Goal: Check status

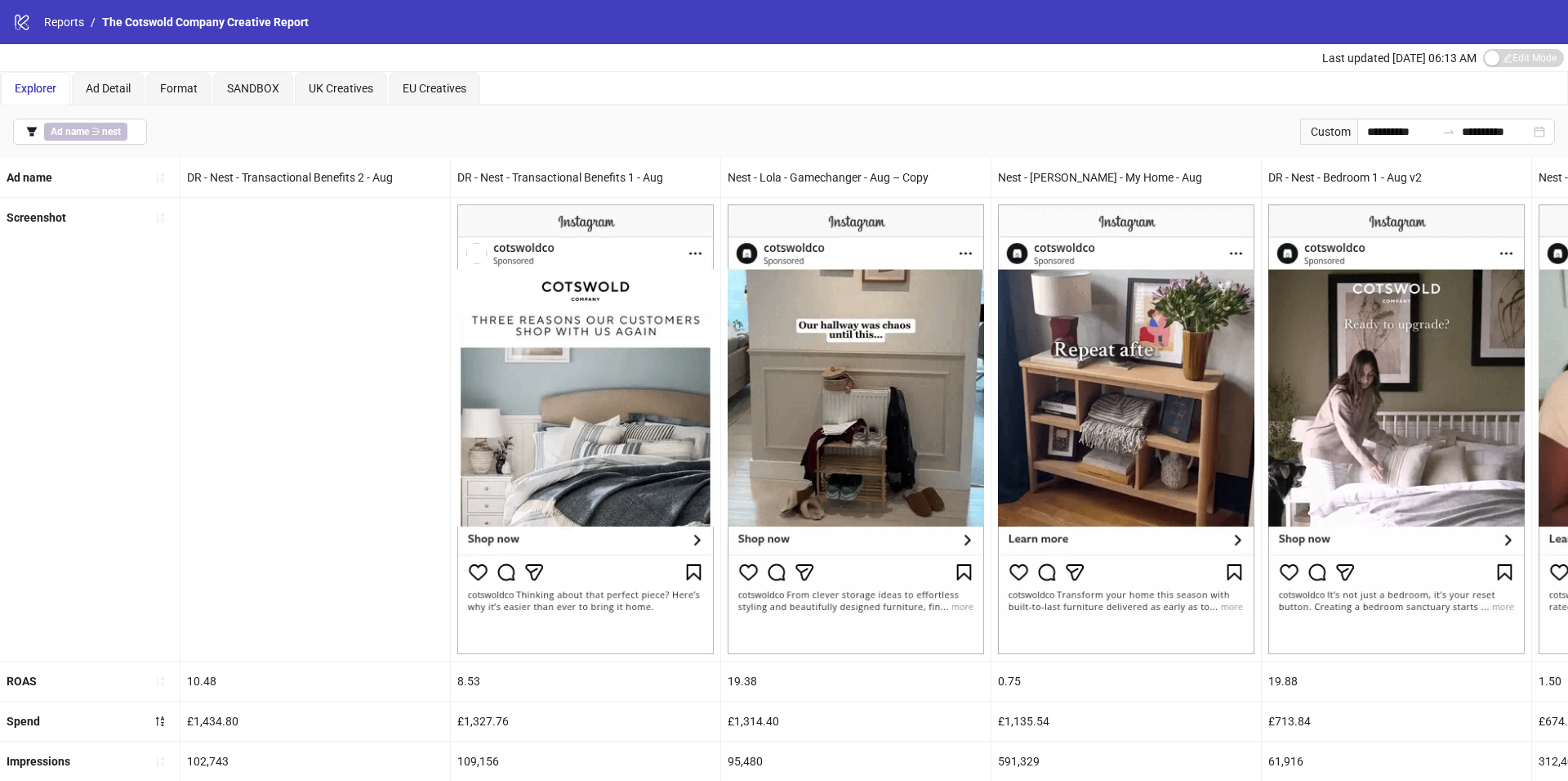
scroll to position [0, 657]
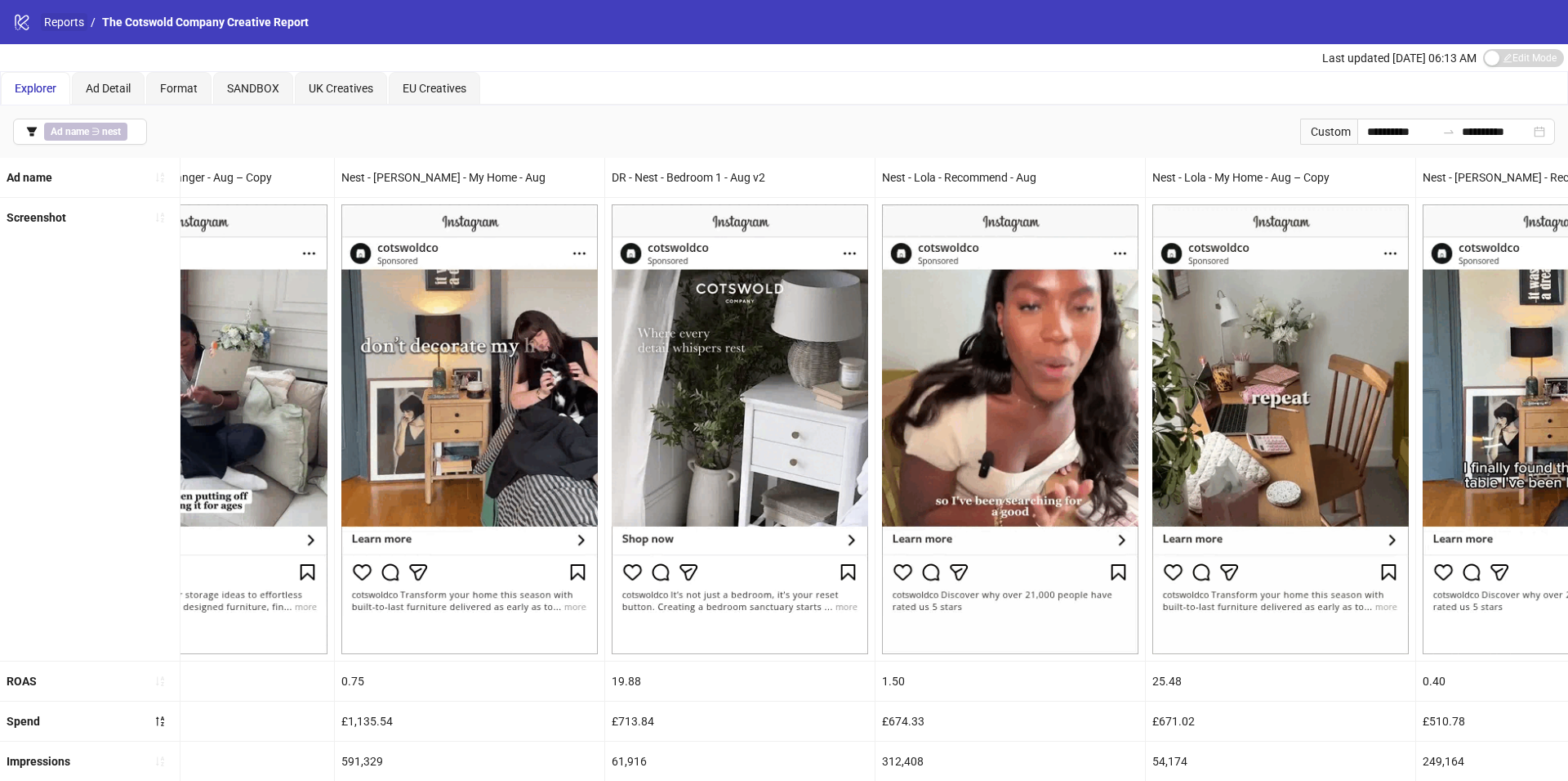
click at [65, 23] on link "Reports" at bounding box center [63, 22] width 46 height 18
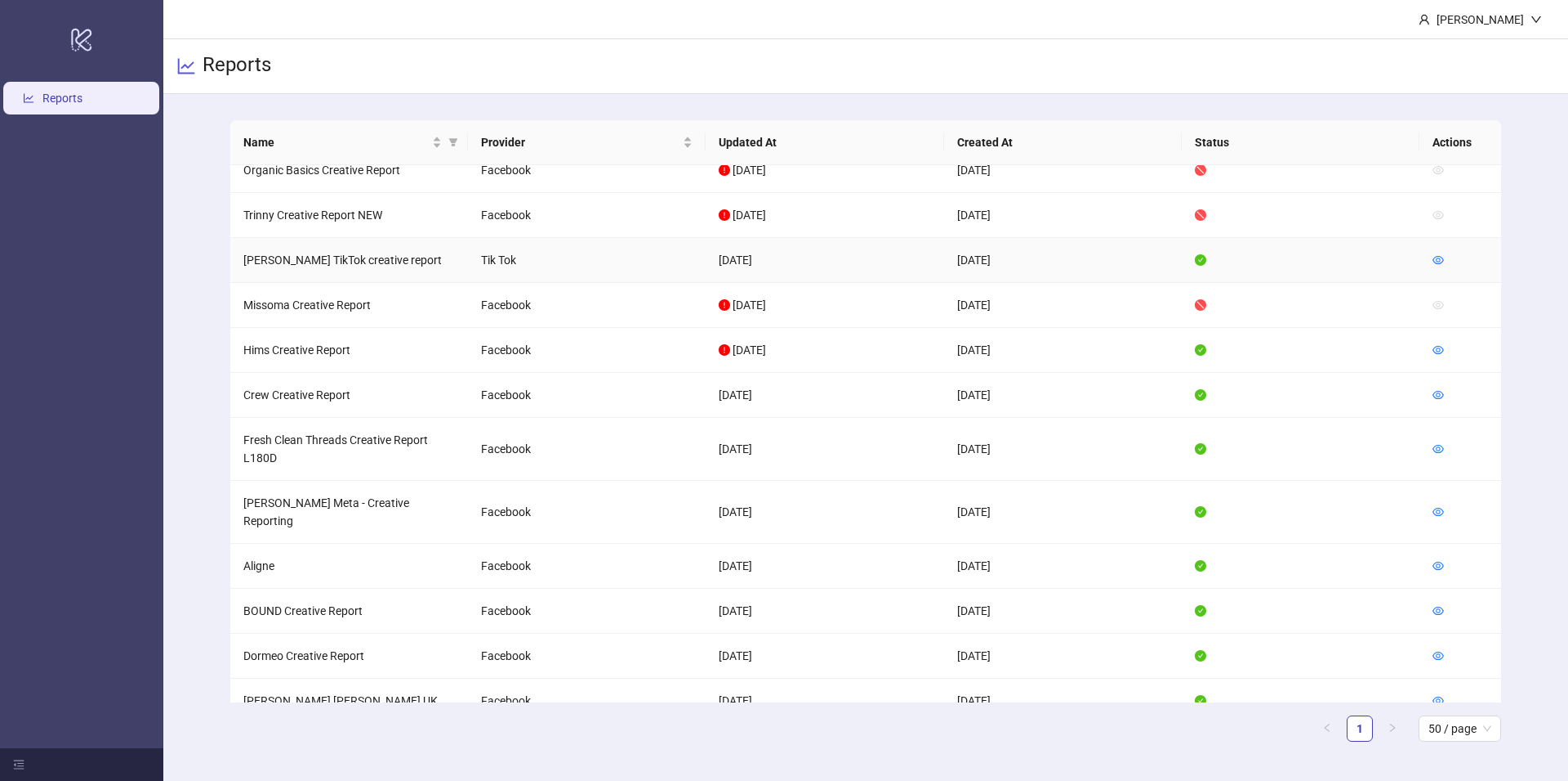
scroll to position [352, 0]
click at [1438, 558] on icon "eye" at bounding box center [1439, 564] width 12 height 12
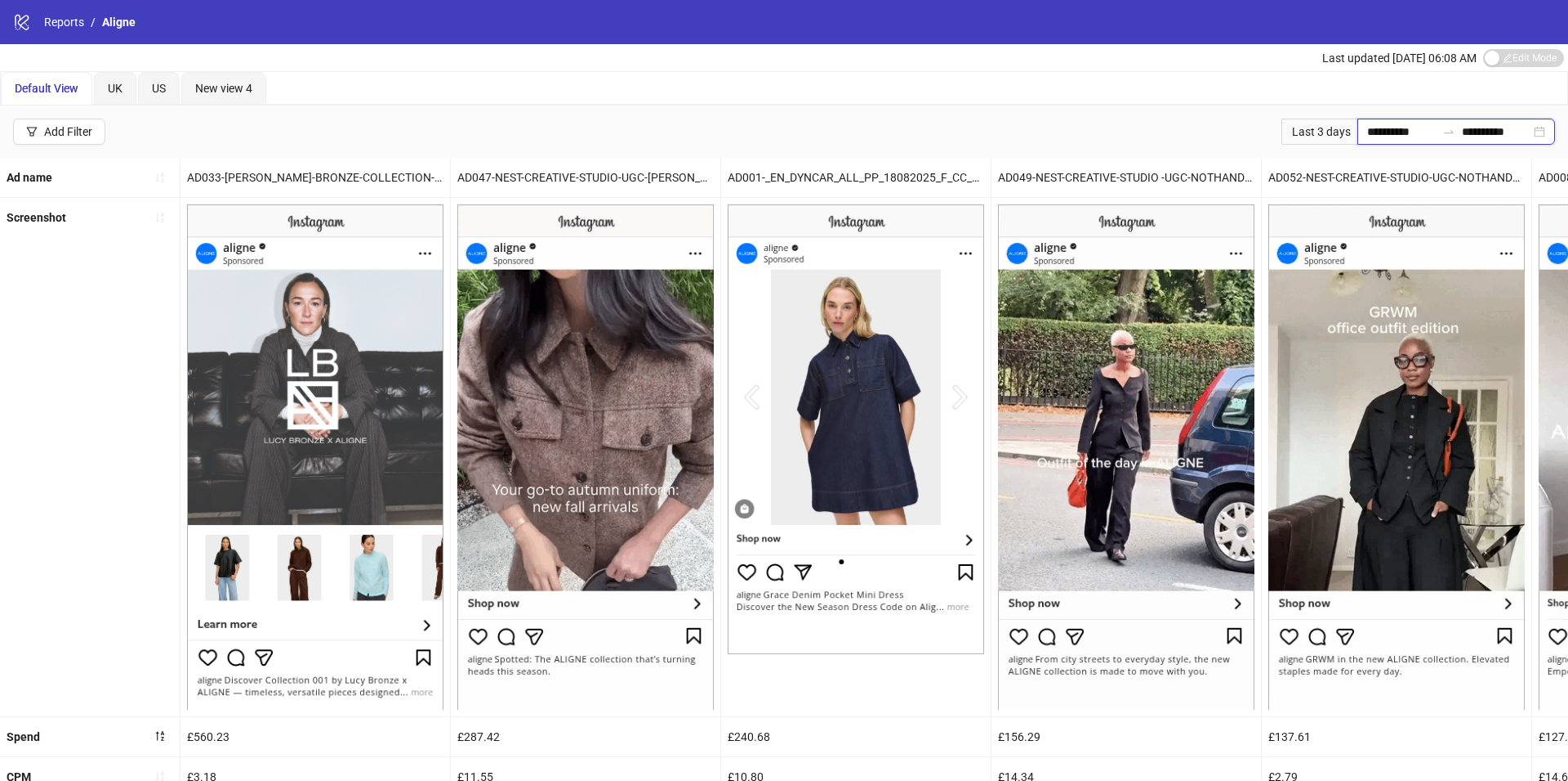
click at [1398, 125] on input "**********" at bounding box center [1402, 131] width 69 height 18
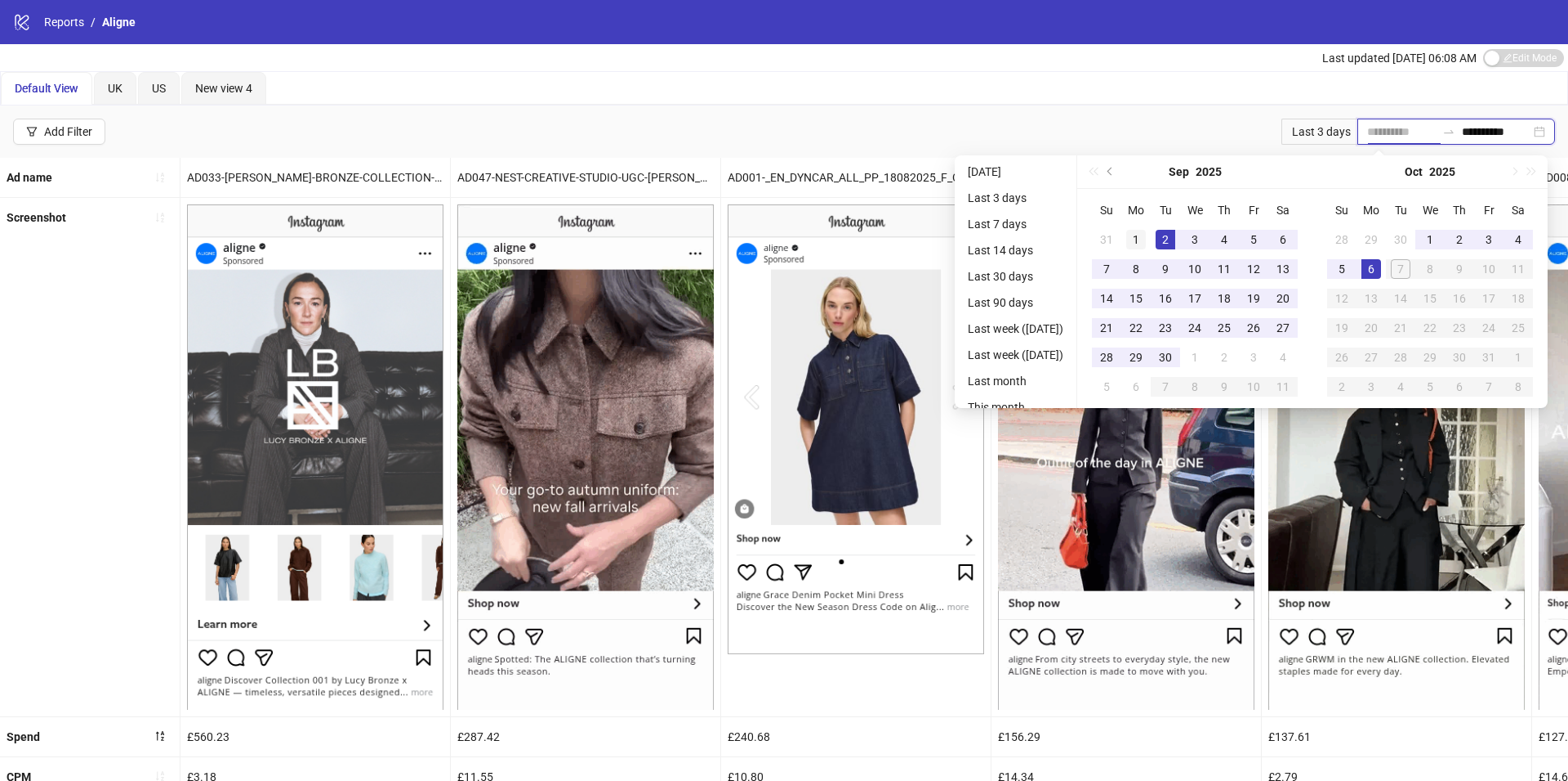
type input "**********"
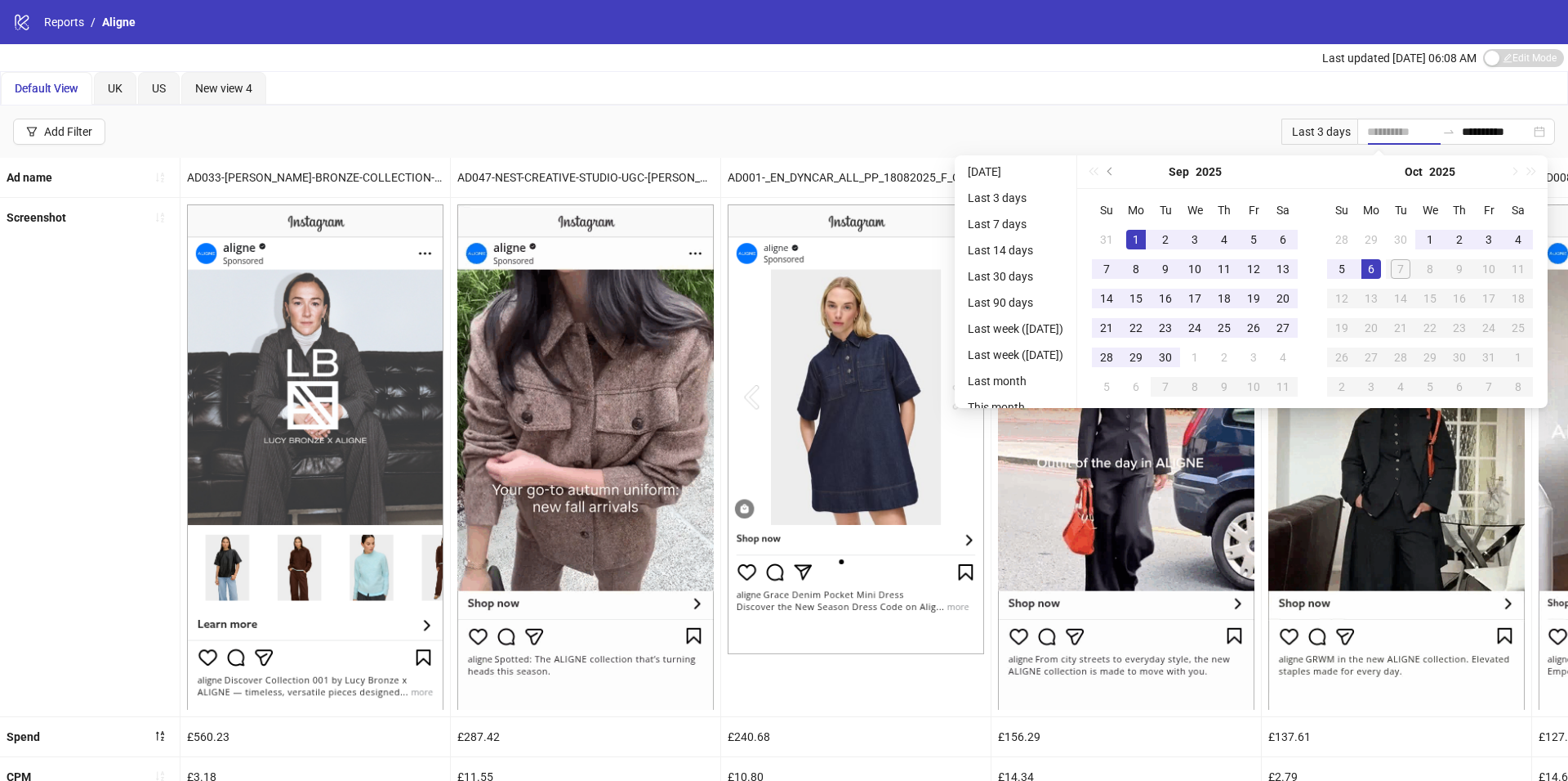
click at [1141, 239] on div "1" at bounding box center [1136, 239] width 20 height 20
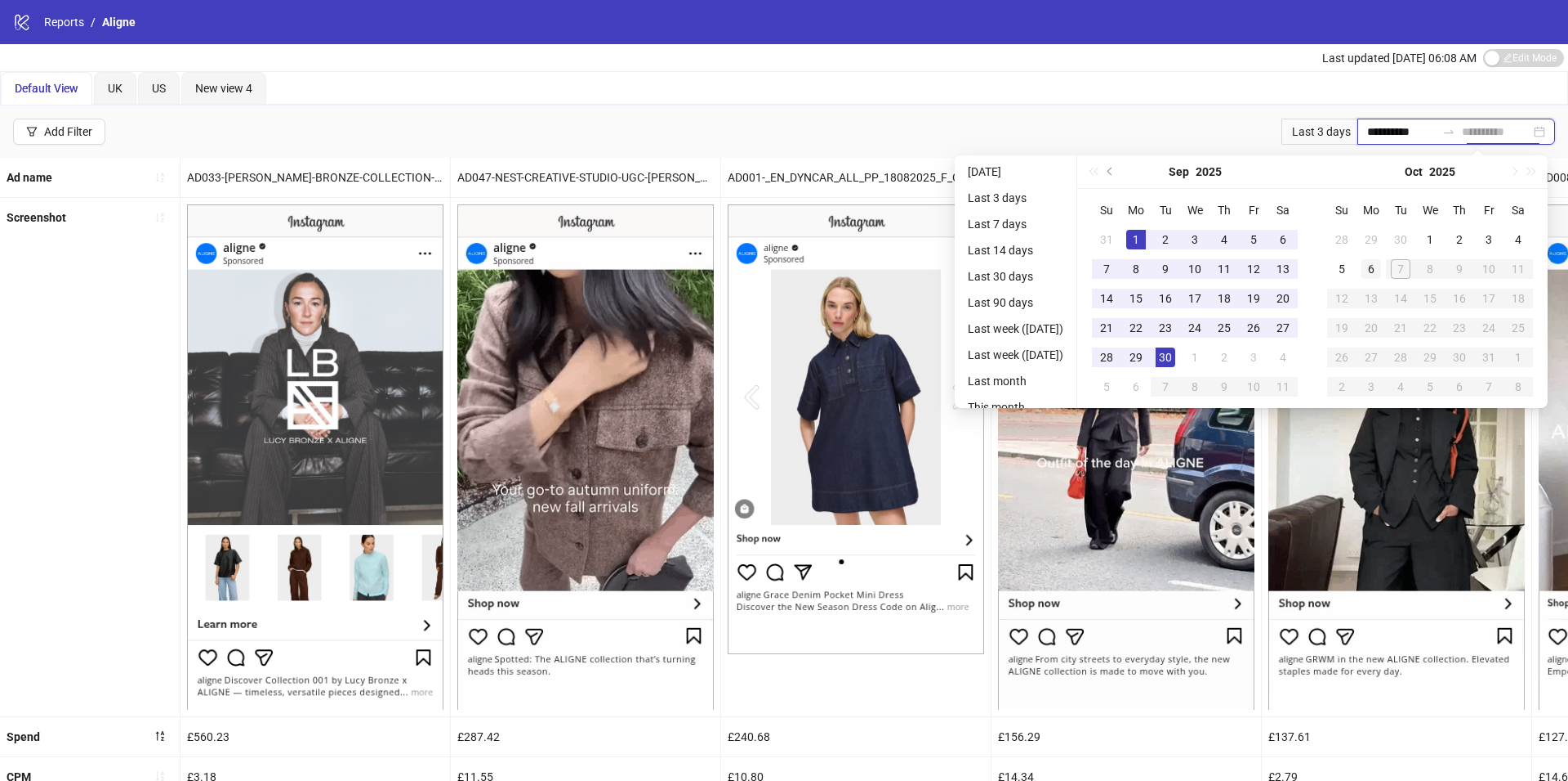
type input "**********"
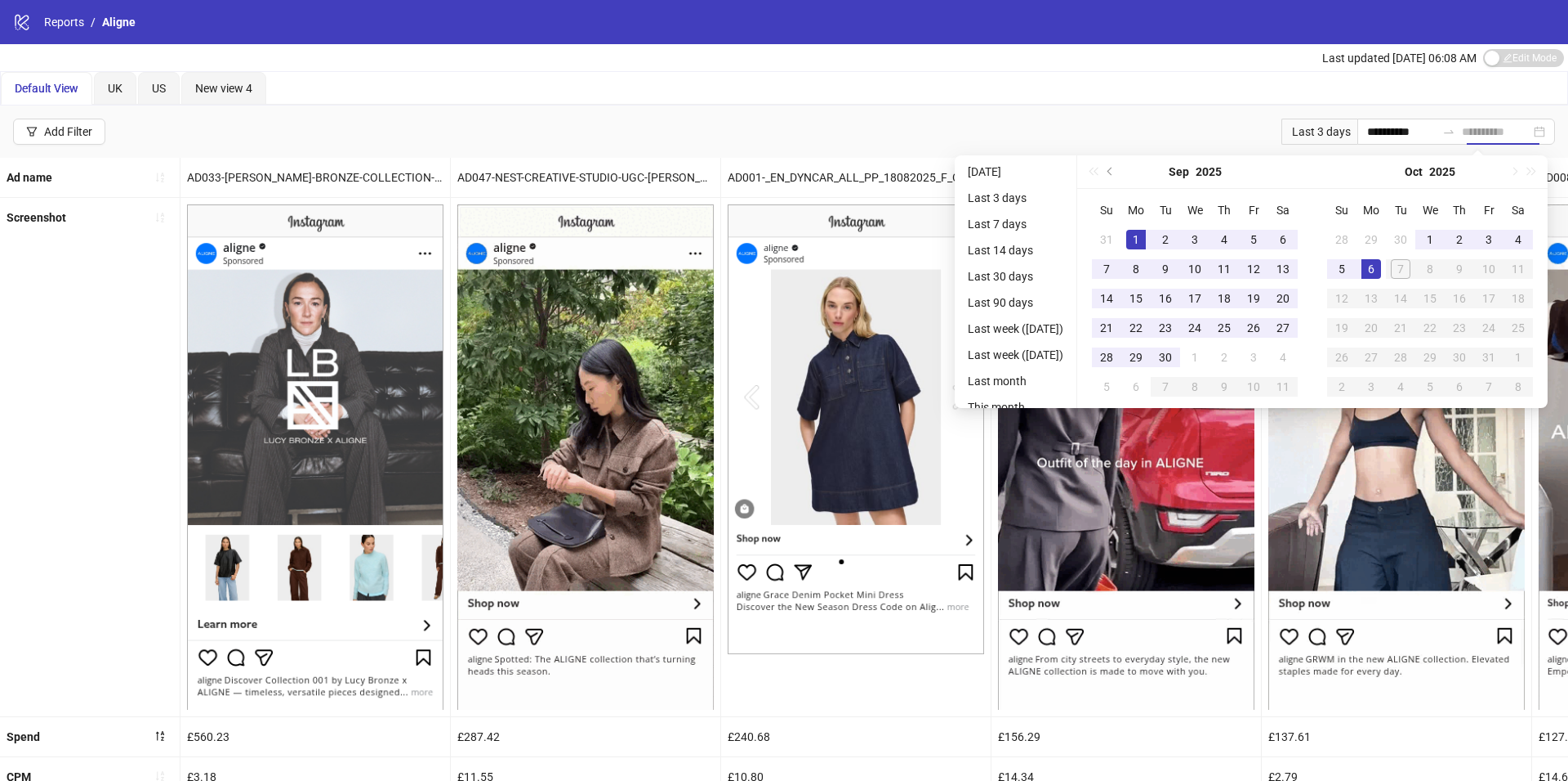
click at [1381, 262] on div "6" at bounding box center [1371, 269] width 20 height 20
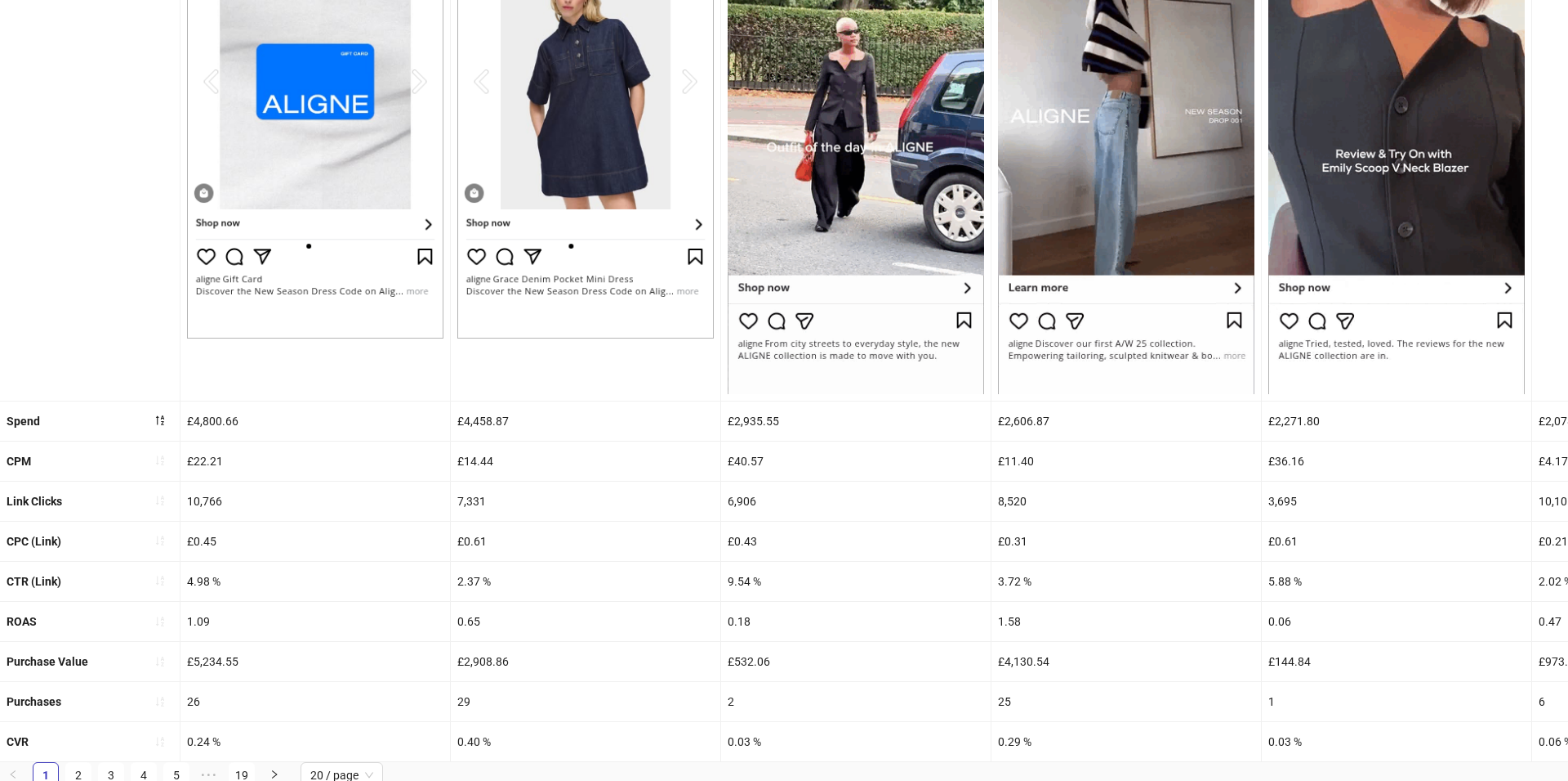
scroll to position [319, 0]
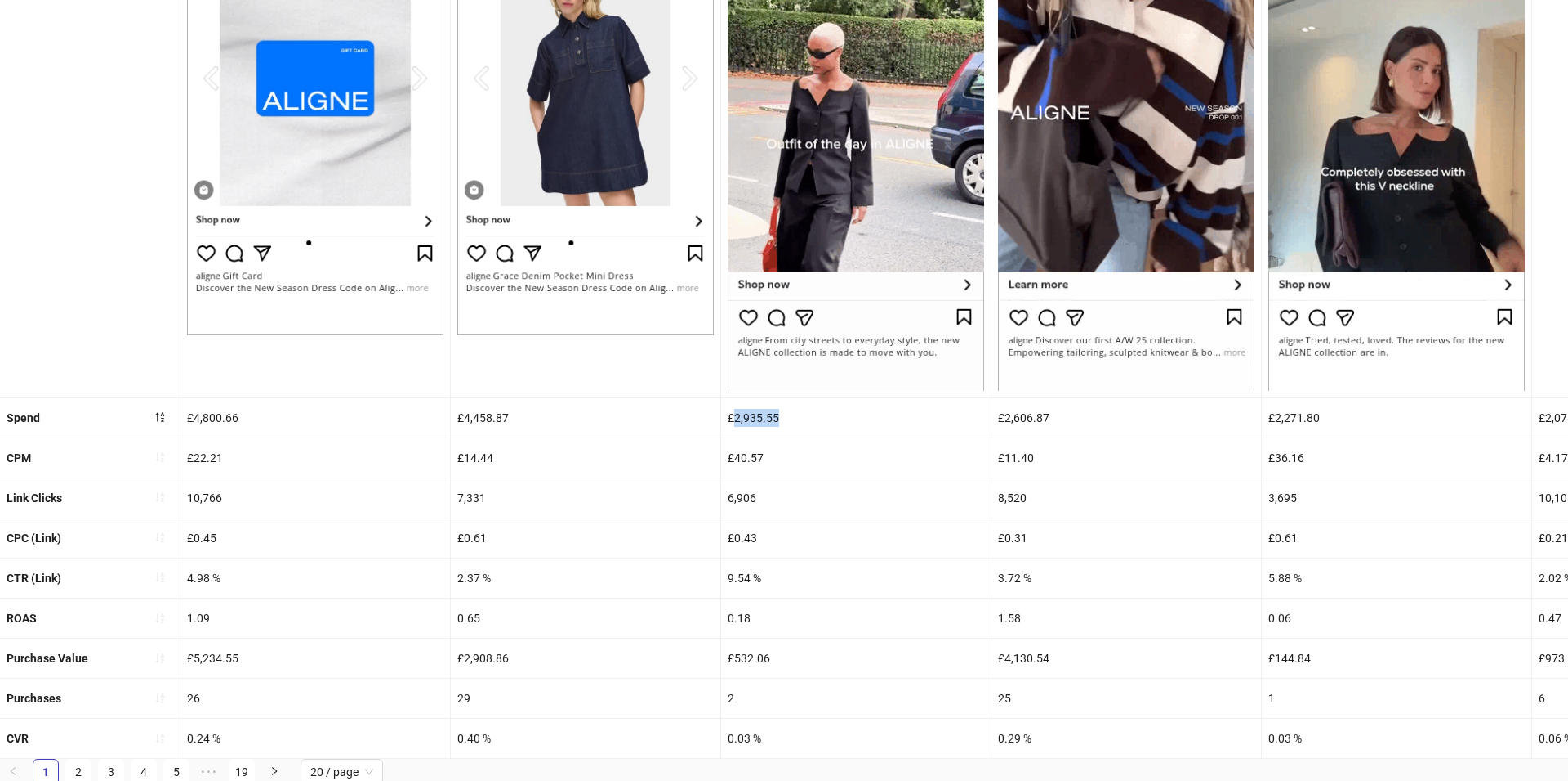
drag, startPoint x: 733, startPoint y: 416, endPoint x: 790, endPoint y: 416, distance: 57.0
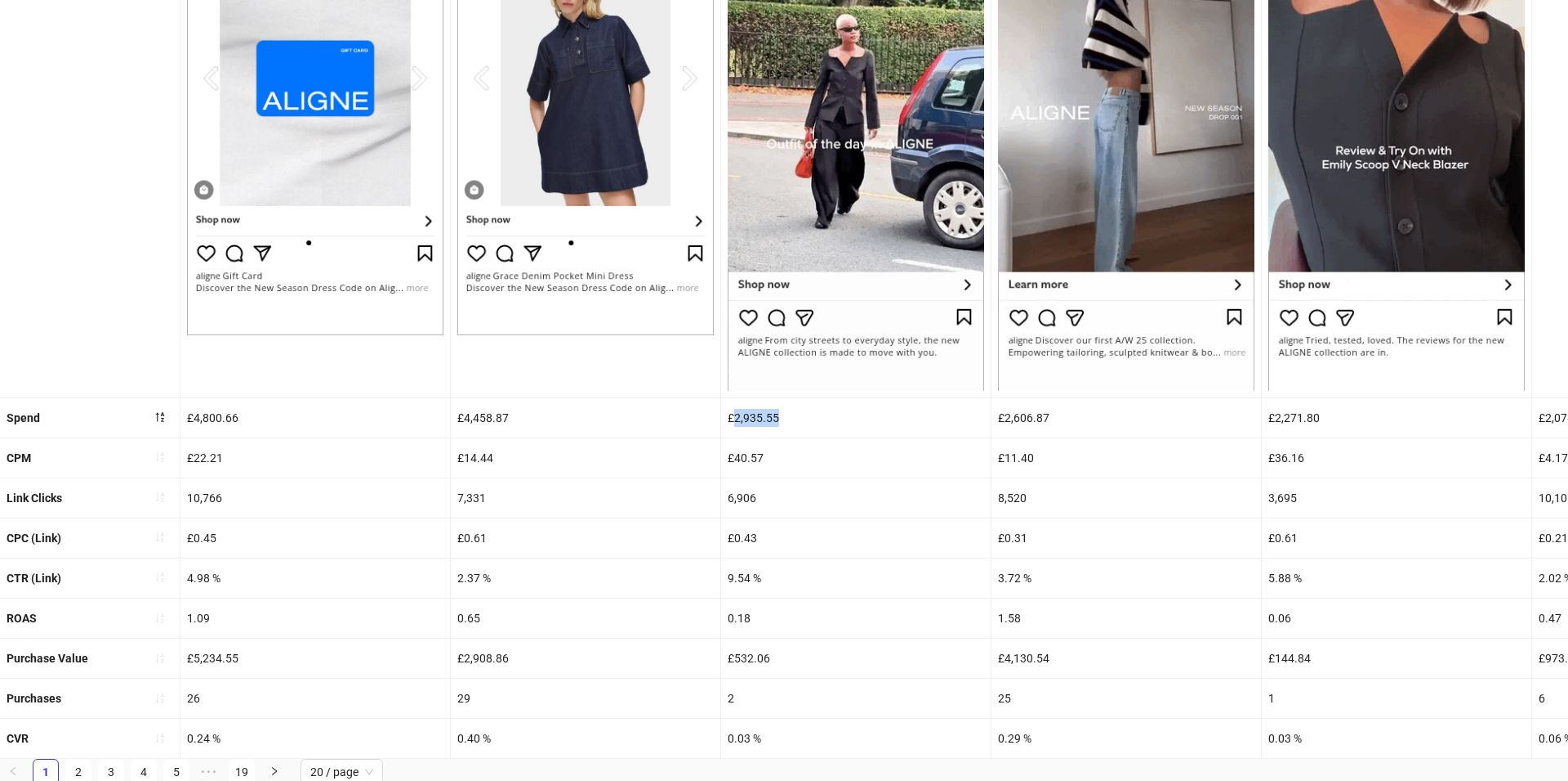
click at [790, 416] on div "£2,935.55" at bounding box center [856, 418] width 270 height 39
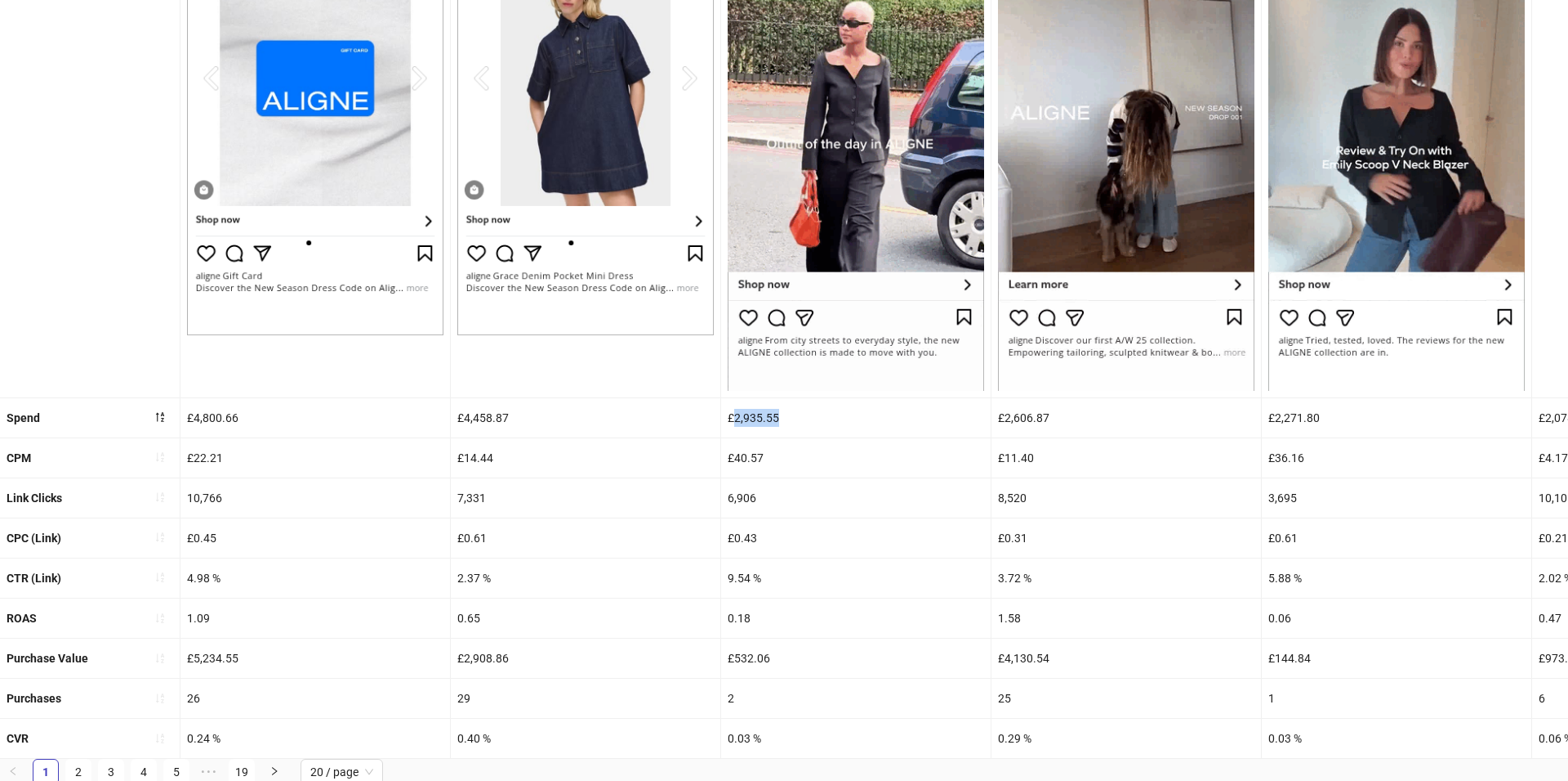
copy div "2,935.55"
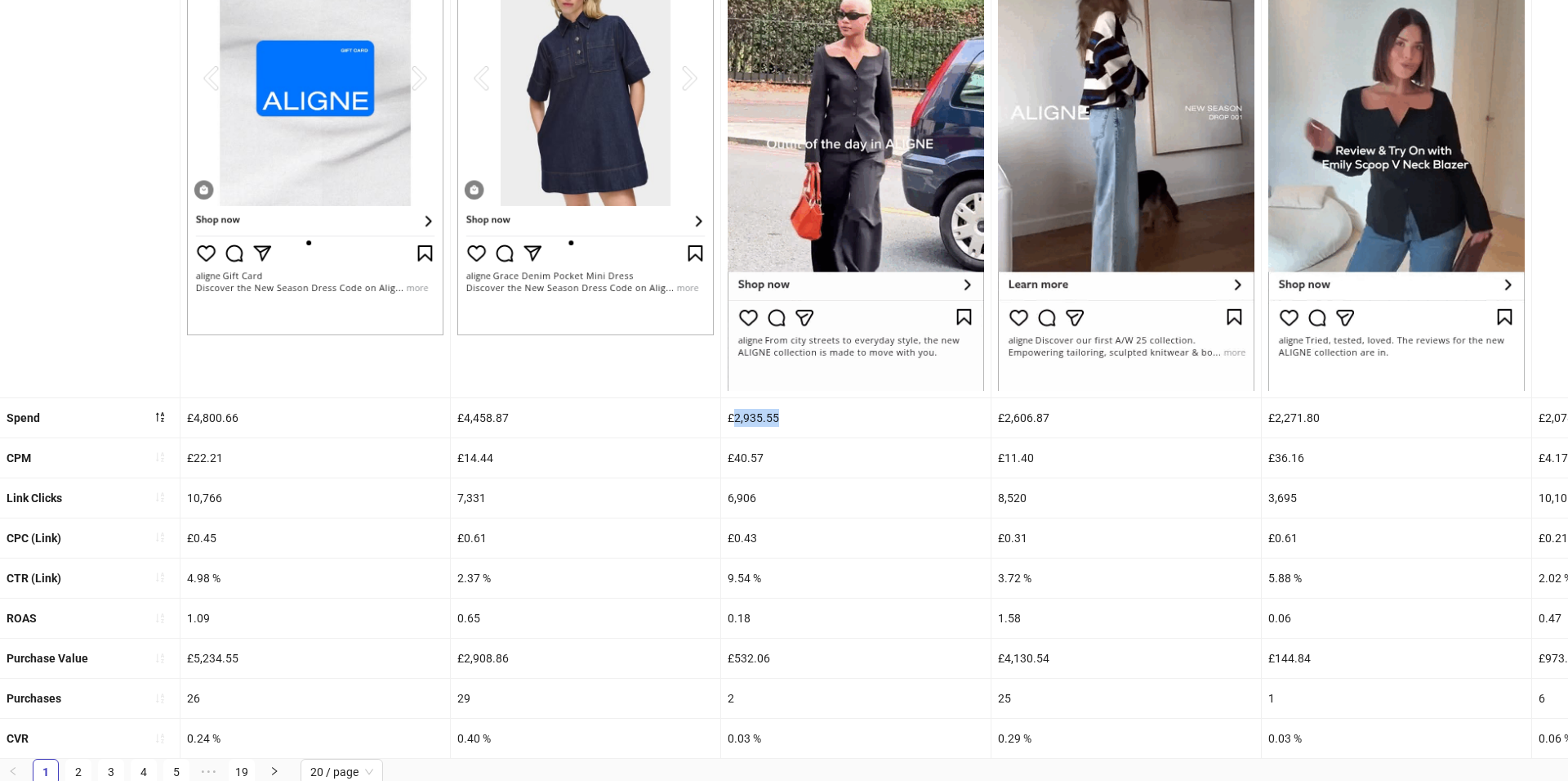
click at [755, 416] on div "£2,935.55" at bounding box center [856, 418] width 270 height 39
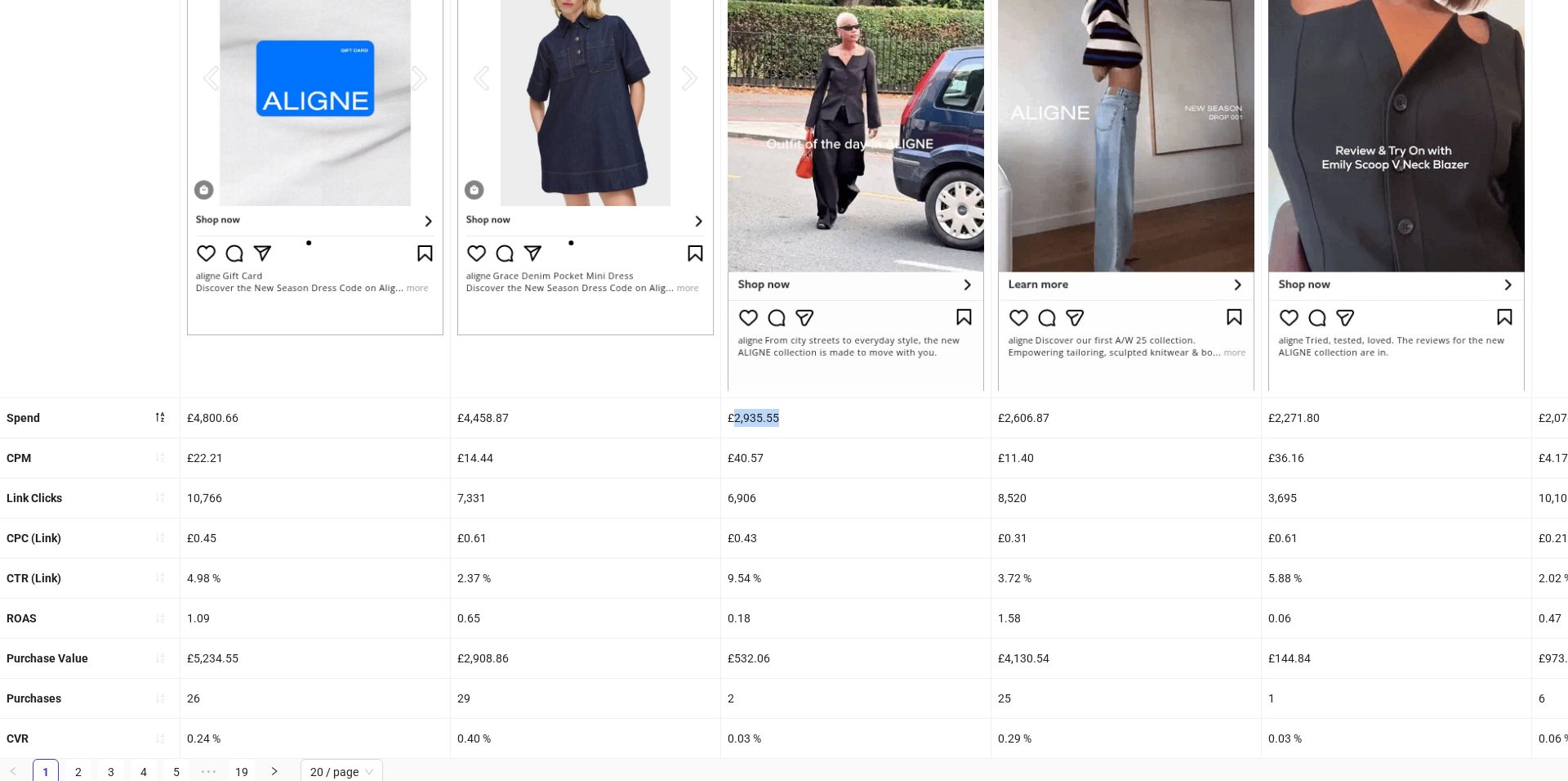
click at [755, 416] on div "£2,935.55" at bounding box center [856, 418] width 270 height 39
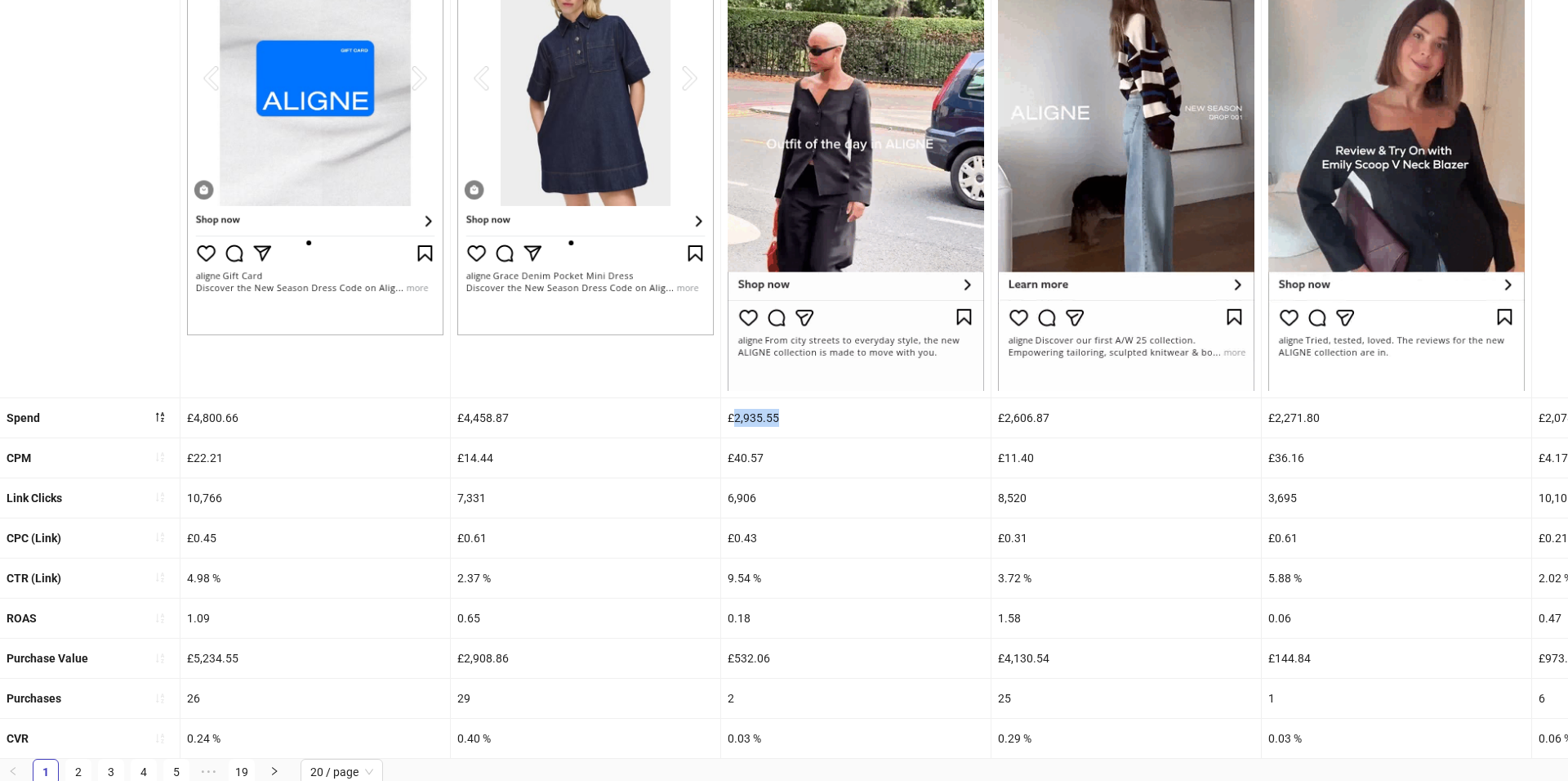
click at [747, 578] on div "9.54 %" at bounding box center [856, 578] width 270 height 39
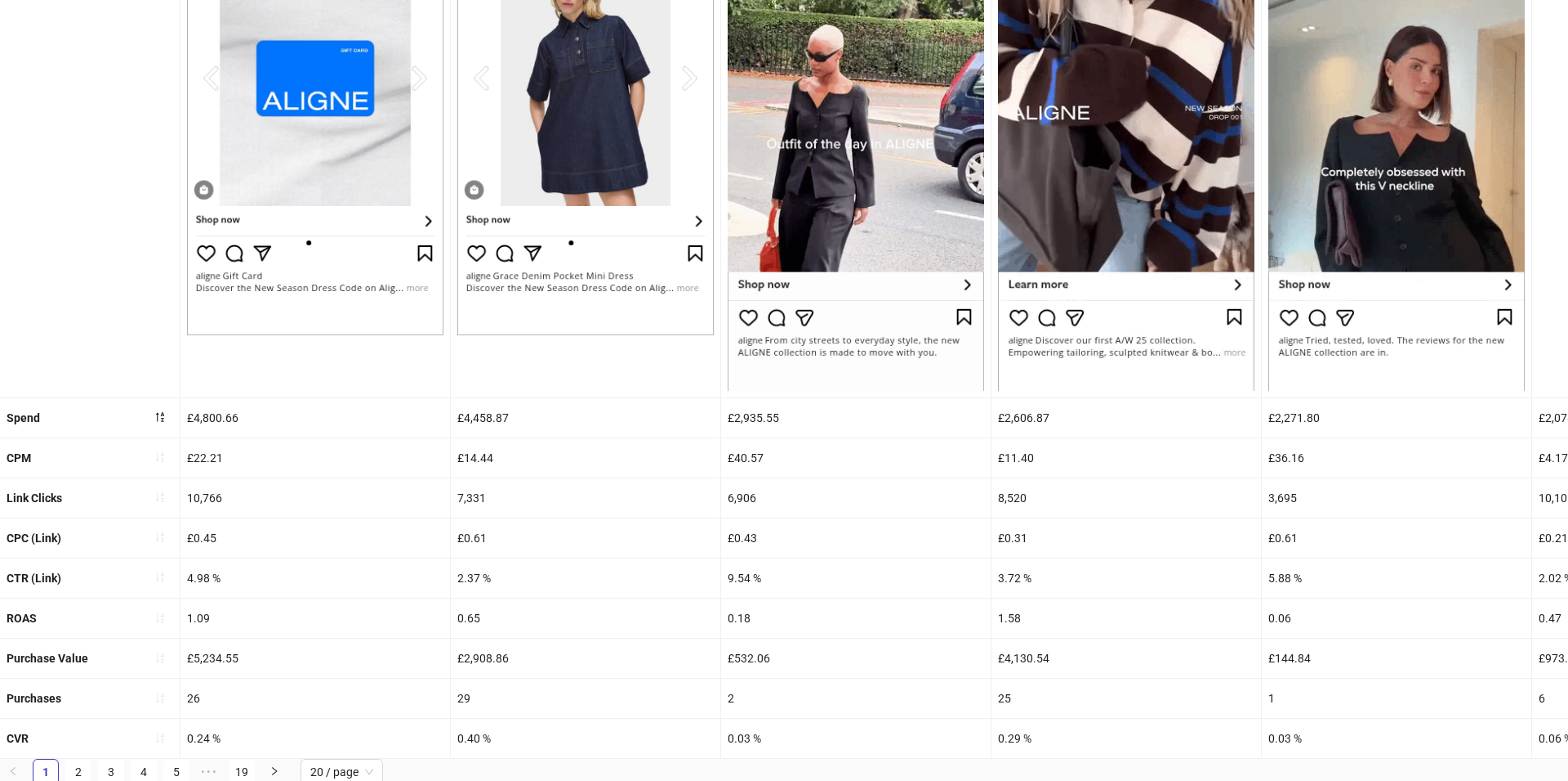
click at [747, 578] on div "9.54 %" at bounding box center [856, 578] width 270 height 39
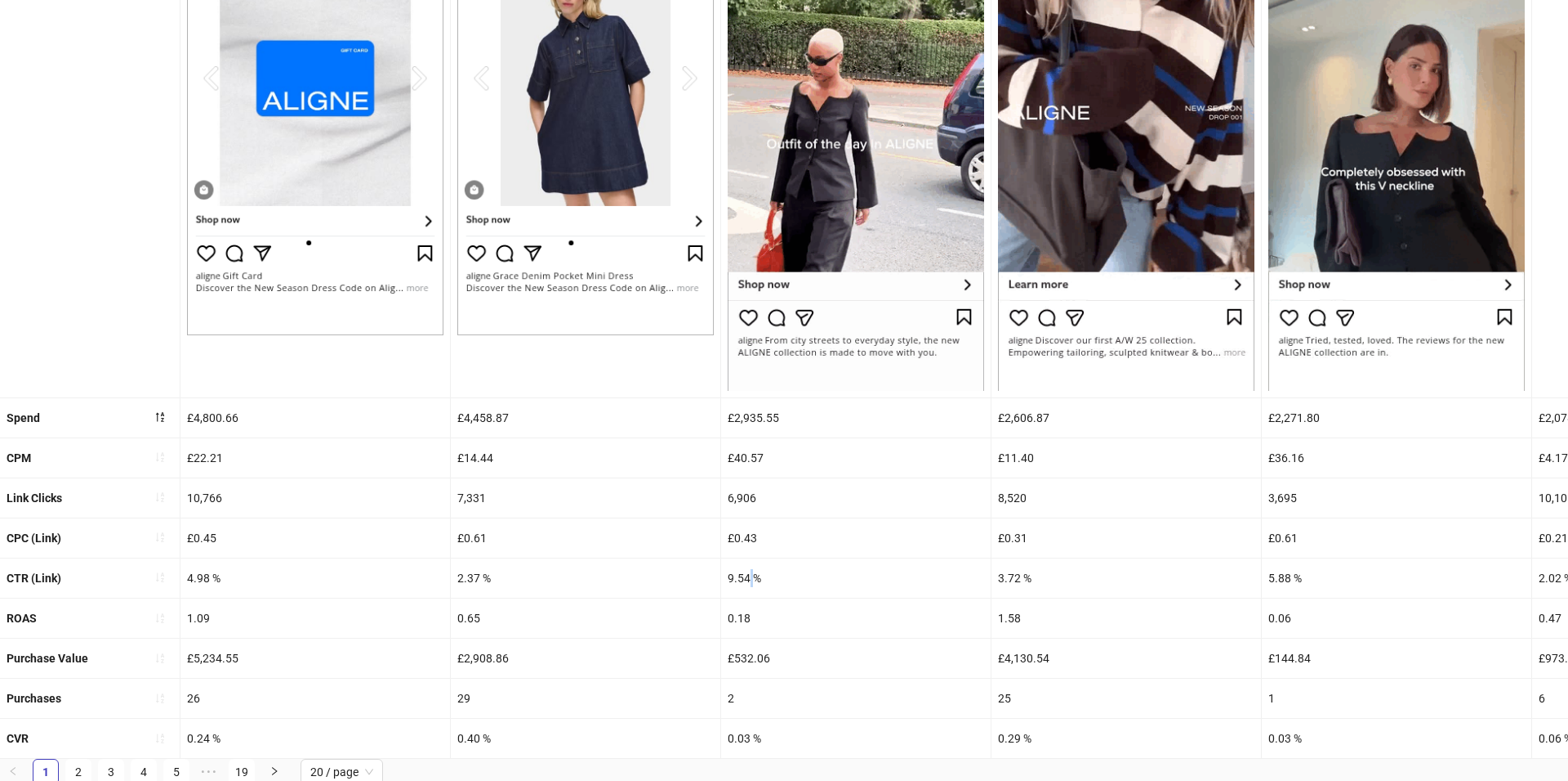
click at [747, 578] on div "9.54 %" at bounding box center [856, 578] width 270 height 39
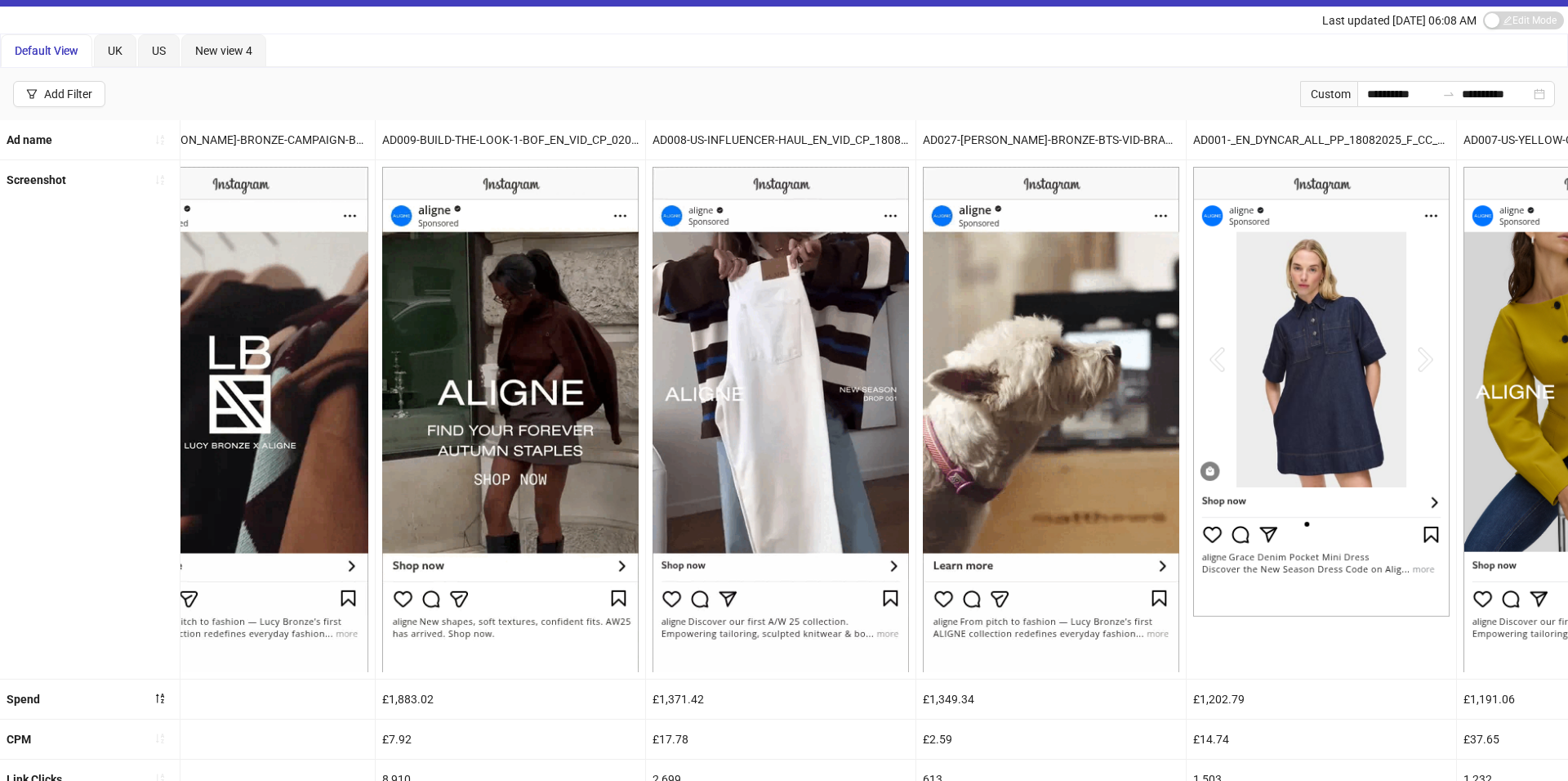
scroll to position [0, 0]
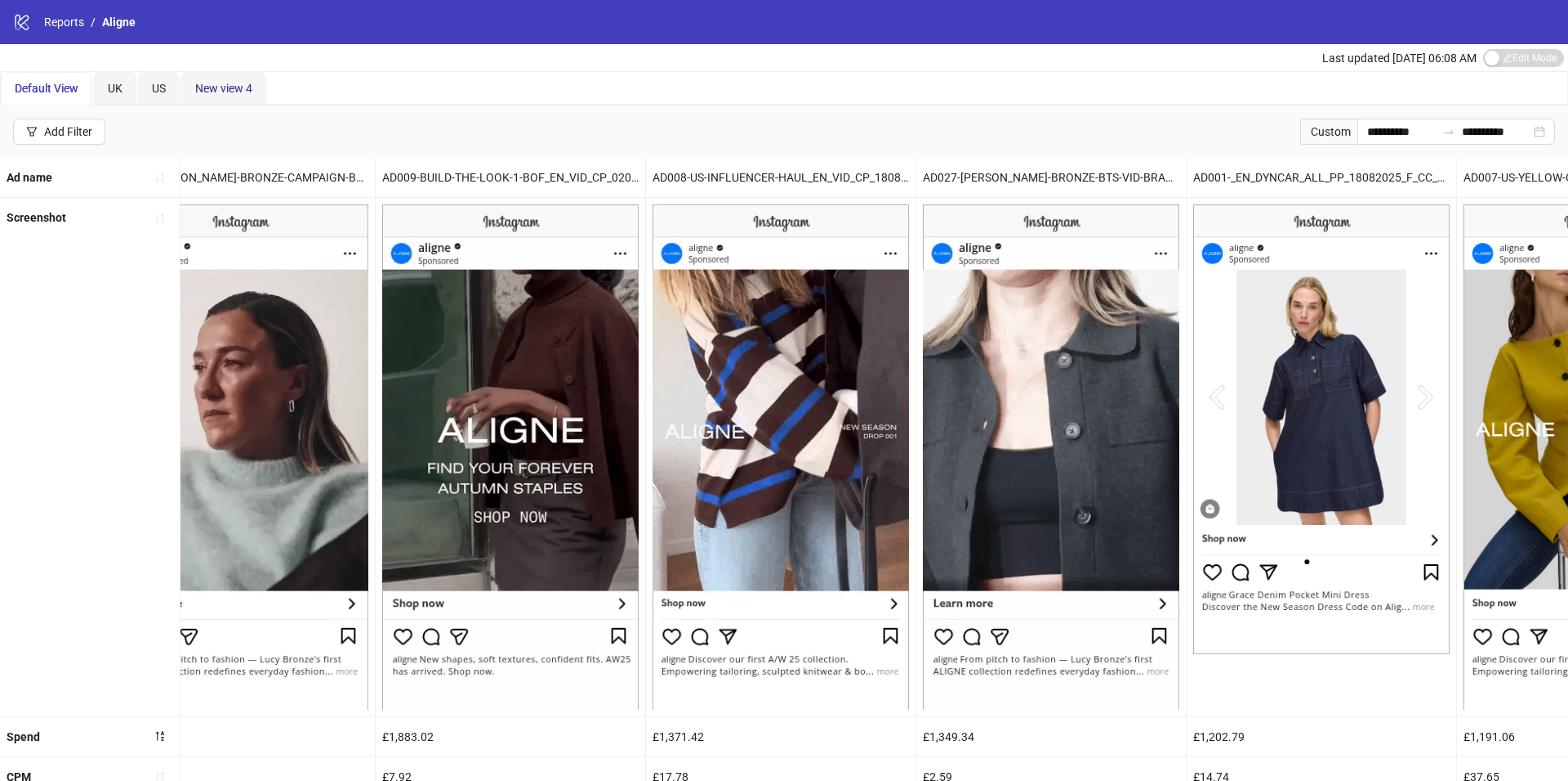
click at [209, 82] on span "New view 4" at bounding box center [223, 88] width 57 height 13
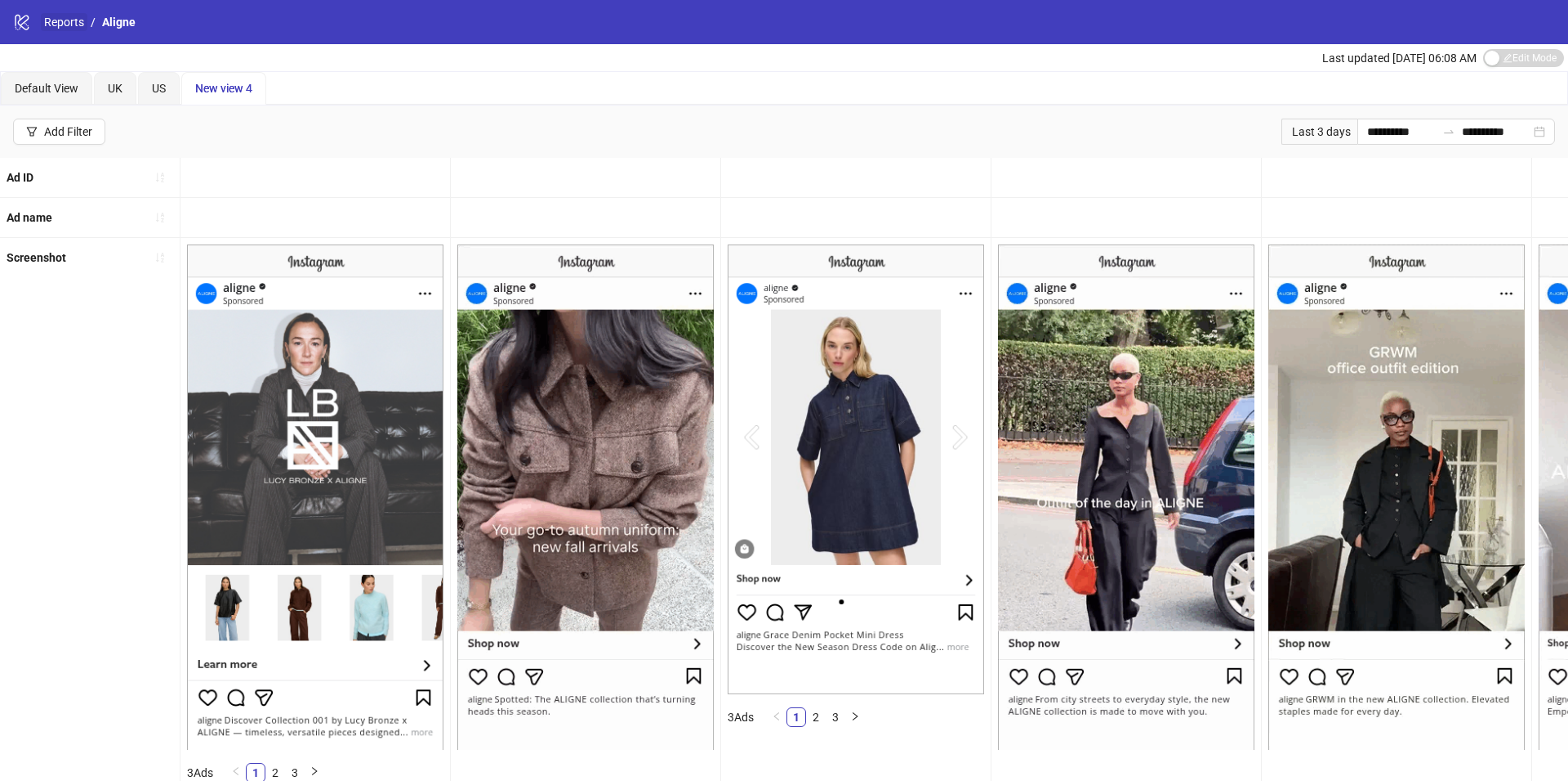
click at [73, 27] on link "Reports" at bounding box center [63, 22] width 46 height 18
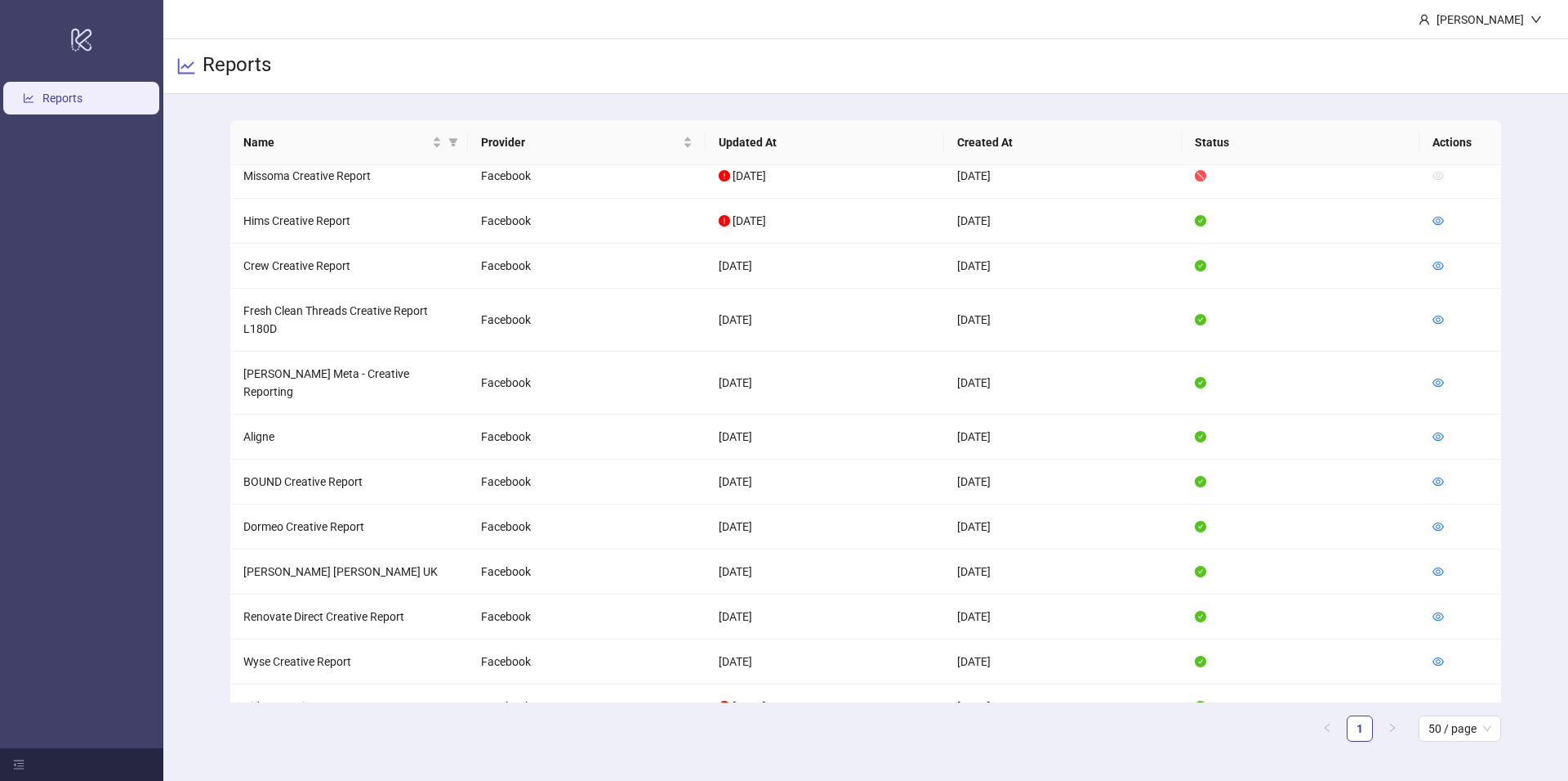
scroll to position [484, 0]
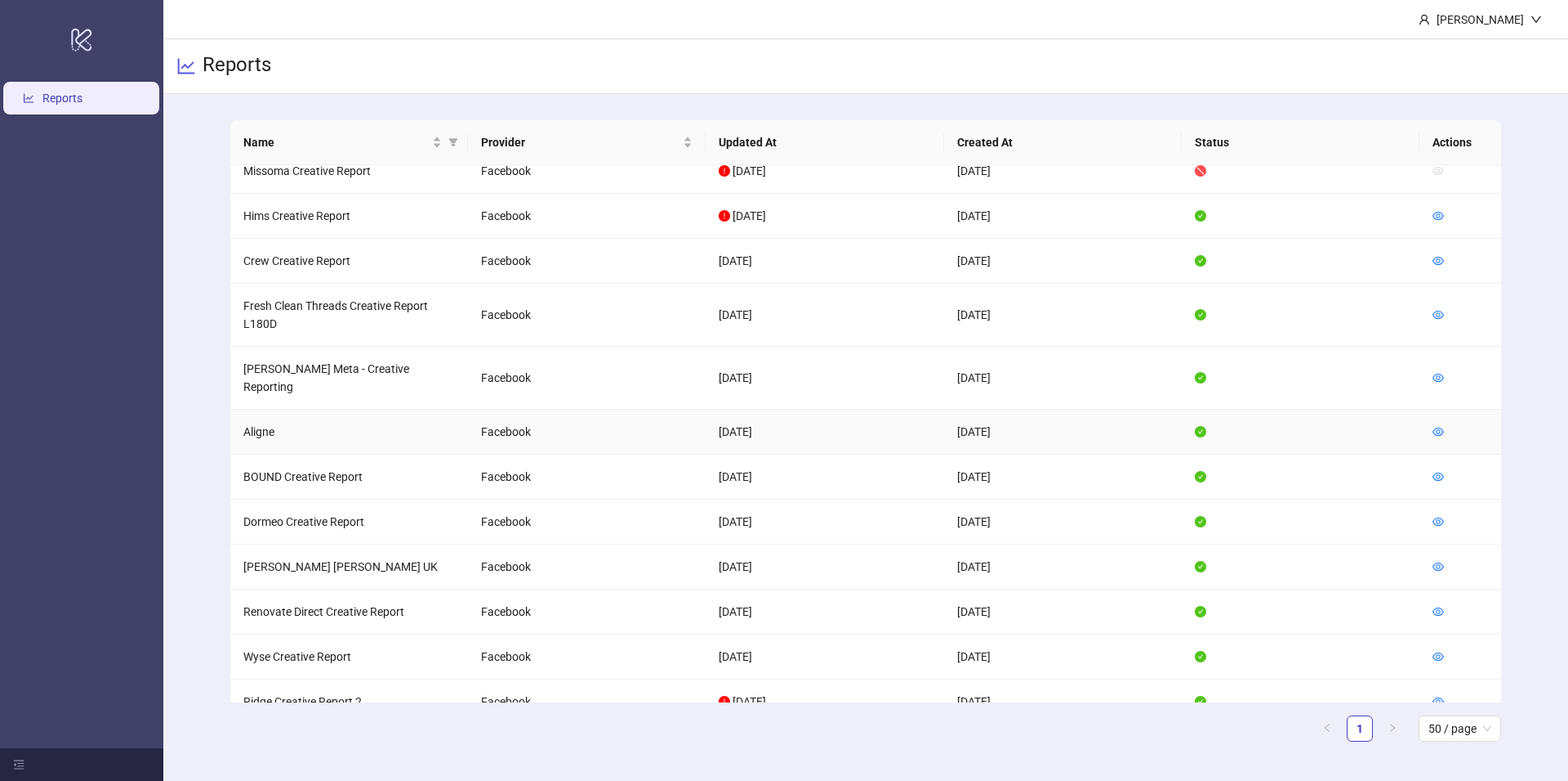
click at [1430, 410] on td at bounding box center [1460, 432] width 82 height 45
click at [1442, 425] on icon "eye" at bounding box center [1439, 431] width 12 height 12
